Goal: Find contact information

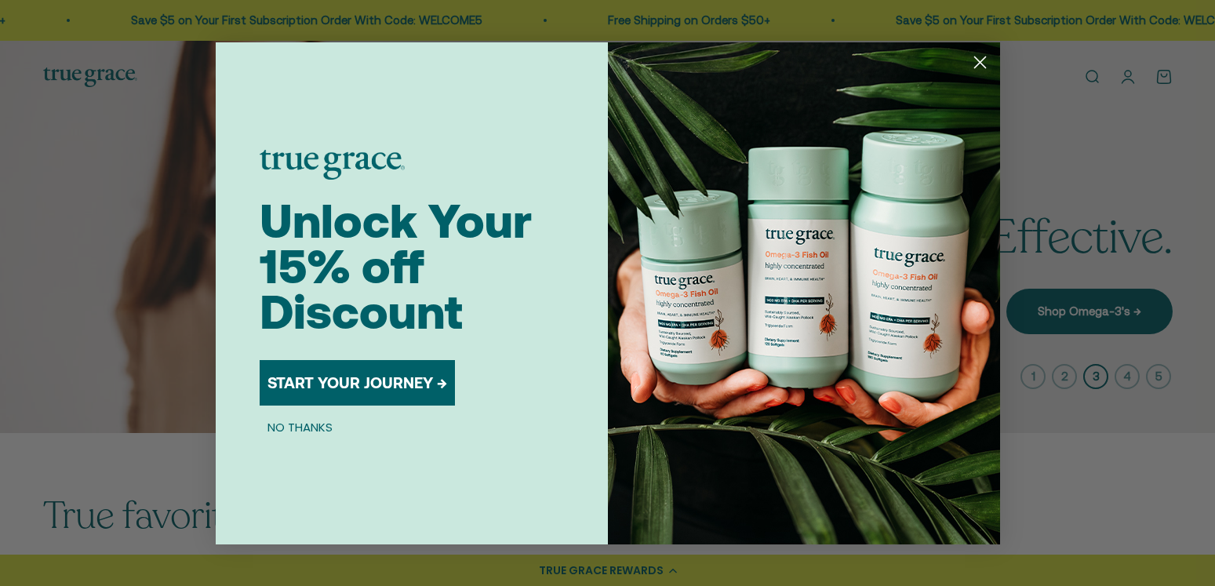
click at [1029, 382] on div "Close dialog Unlock Your 15% off Discount START YOUR JOURNEY → NO THANKS Submit" at bounding box center [607, 293] width 1215 height 586
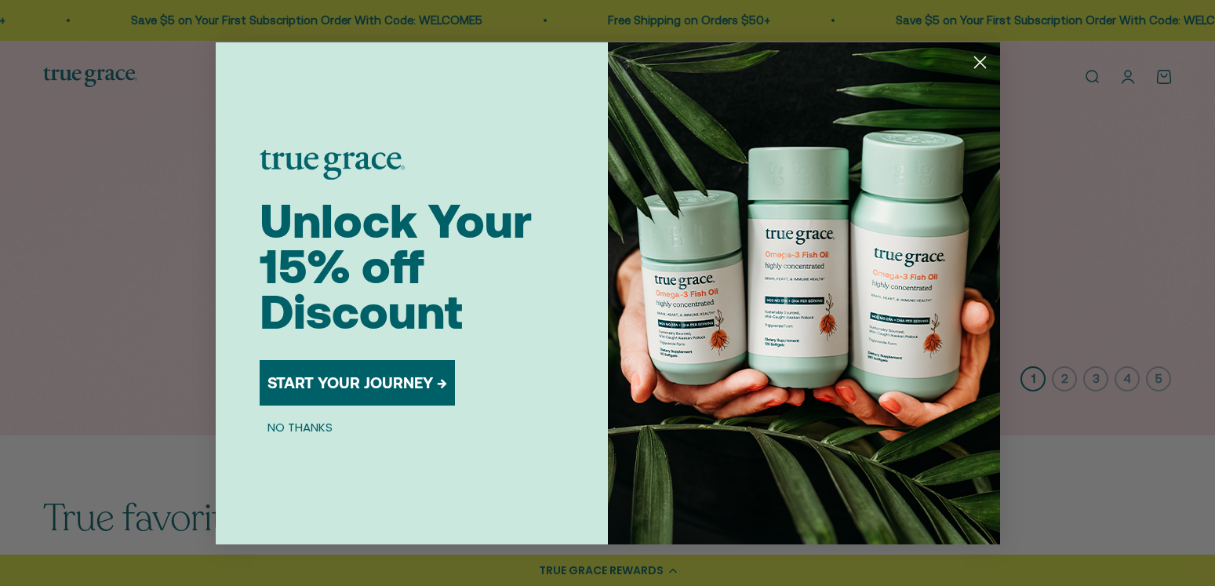
click at [307, 428] on button "NO THANKS" at bounding box center [300, 427] width 81 height 19
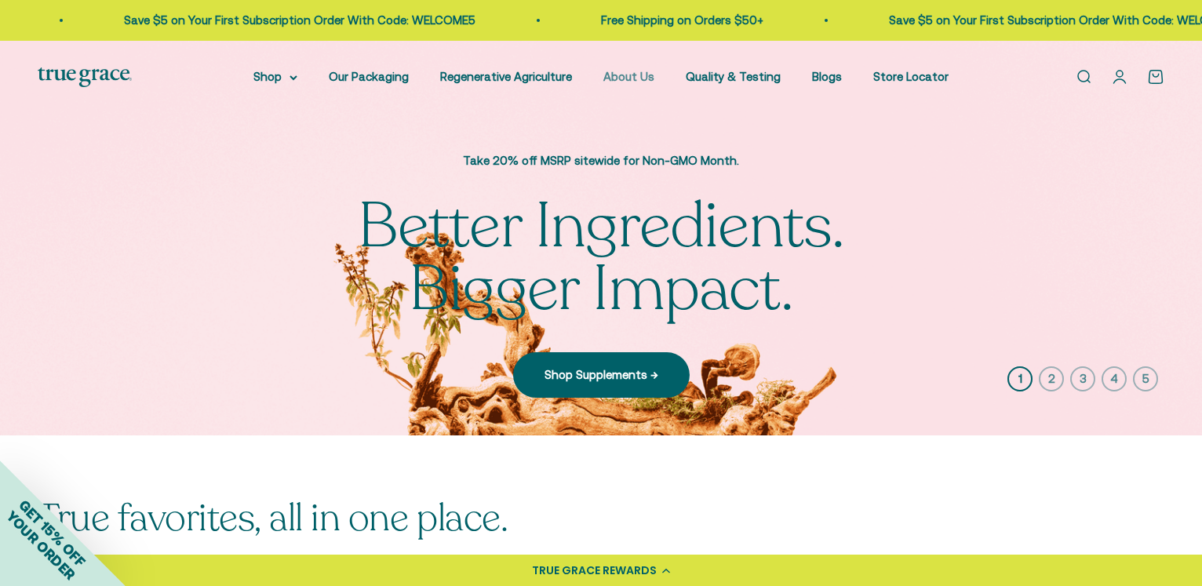
click at [639, 81] on link "About Us" at bounding box center [628, 76] width 51 height 13
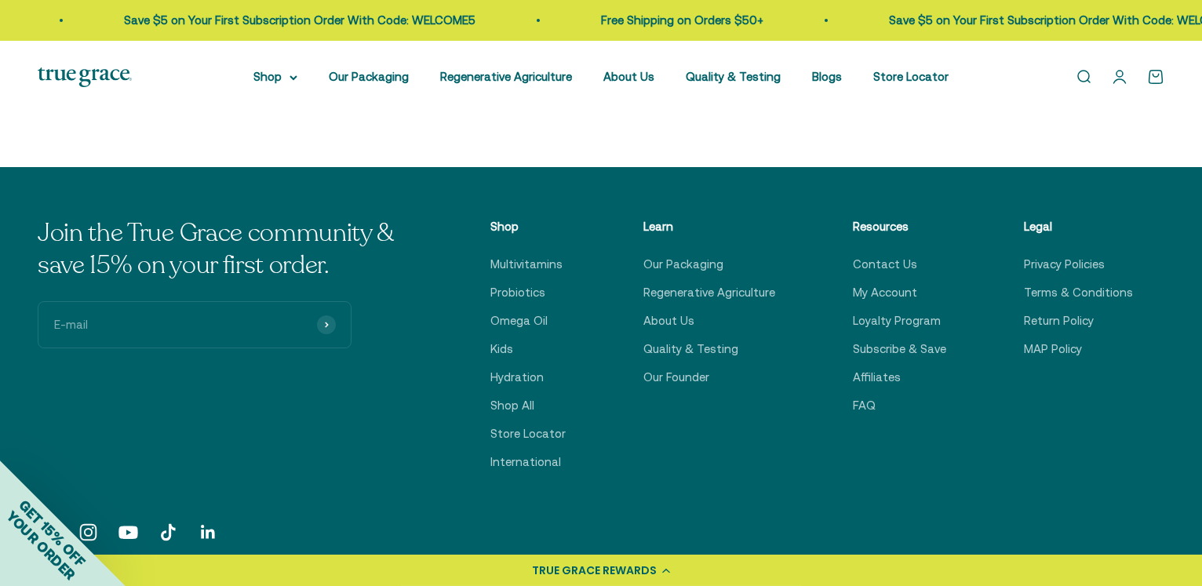
scroll to position [3921, 0]
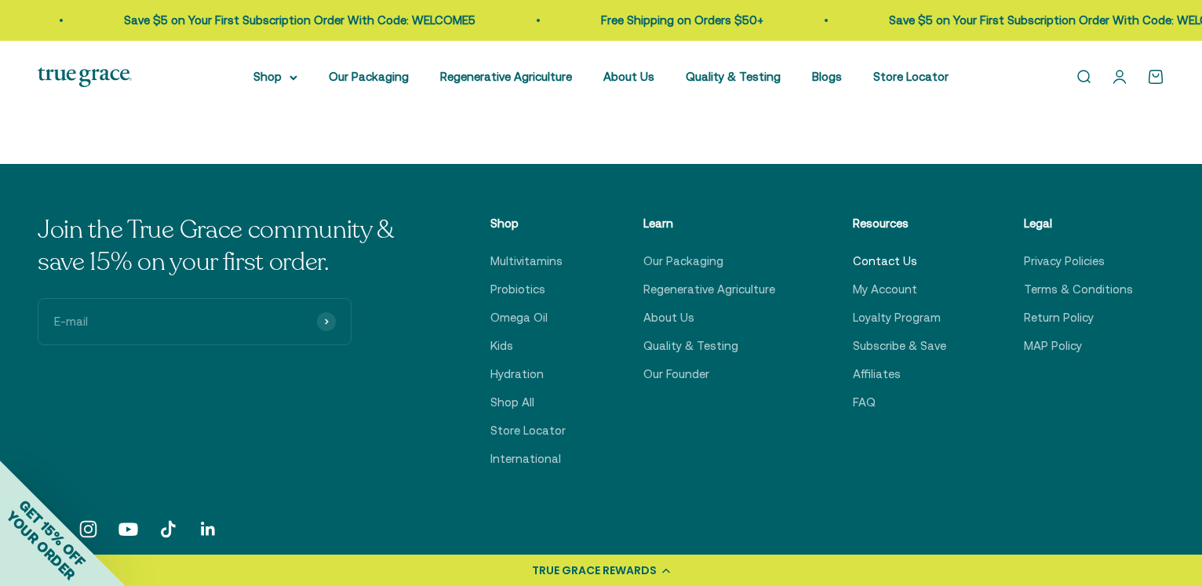
click at [892, 264] on link "Contact Us" at bounding box center [885, 261] width 64 height 19
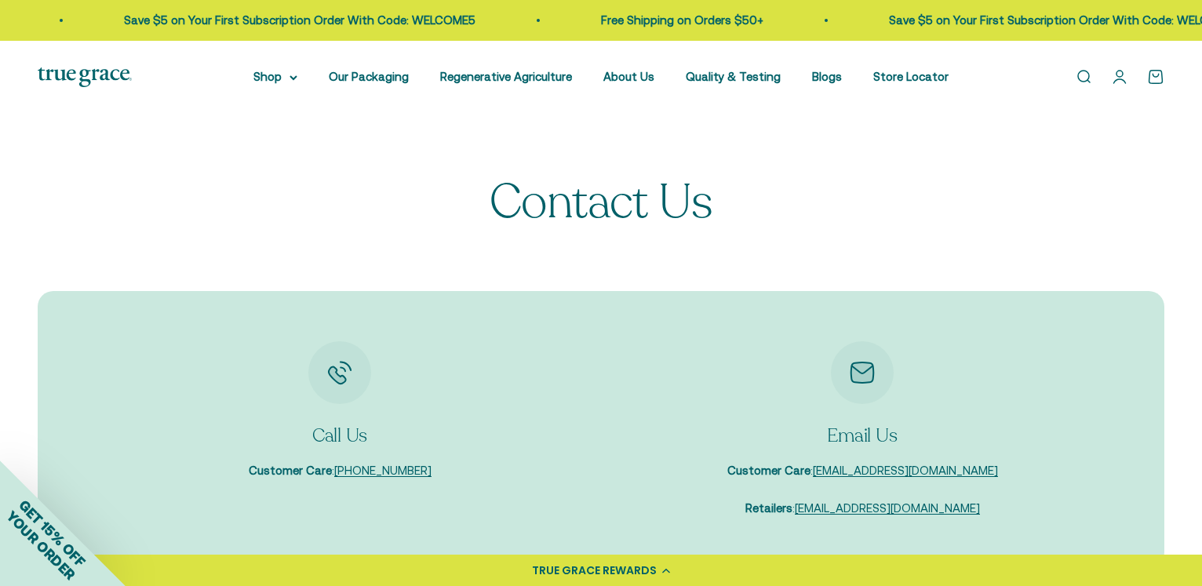
click at [859, 375] on icon "Item 2 of 2" at bounding box center [862, 372] width 23 height 20
click at [861, 471] on link "[EMAIL_ADDRESS][DOMAIN_NAME]" at bounding box center [905, 470] width 185 height 13
click at [856, 377] on icon "Item 2 of 2" at bounding box center [862, 372] width 23 height 20
click at [856, 470] on link "[EMAIL_ADDRESS][DOMAIN_NAME]" at bounding box center [905, 470] width 185 height 13
